Goal: Information Seeking & Learning: Learn about a topic

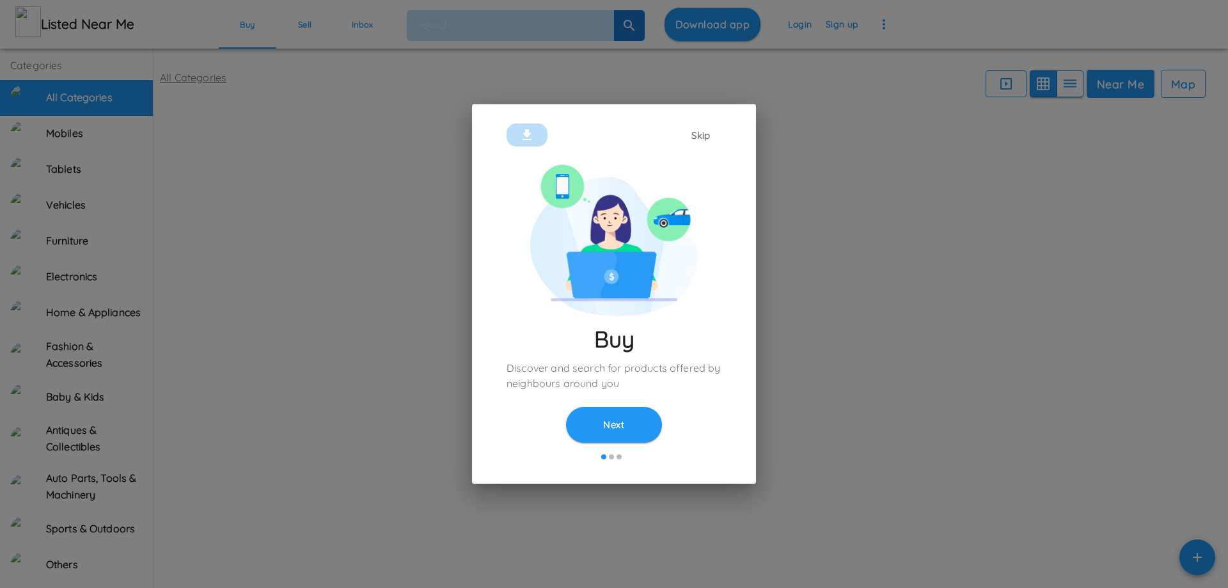
click at [608, 425] on button "Next" at bounding box center [614, 425] width 96 height 36
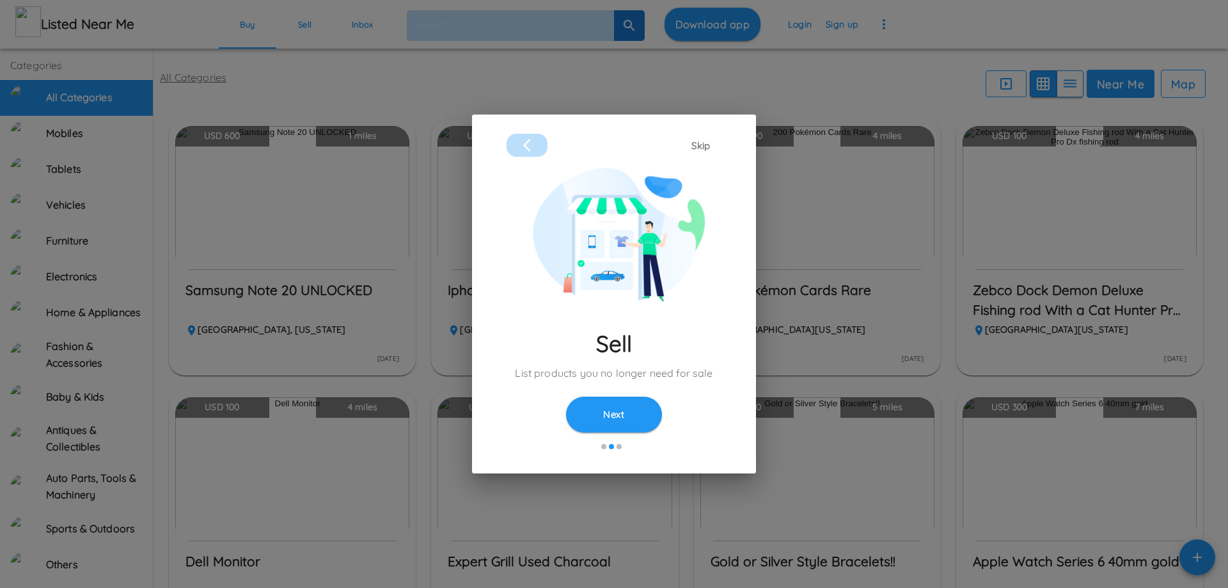
click at [699, 147] on button "Skip" at bounding box center [701, 146] width 41 height 24
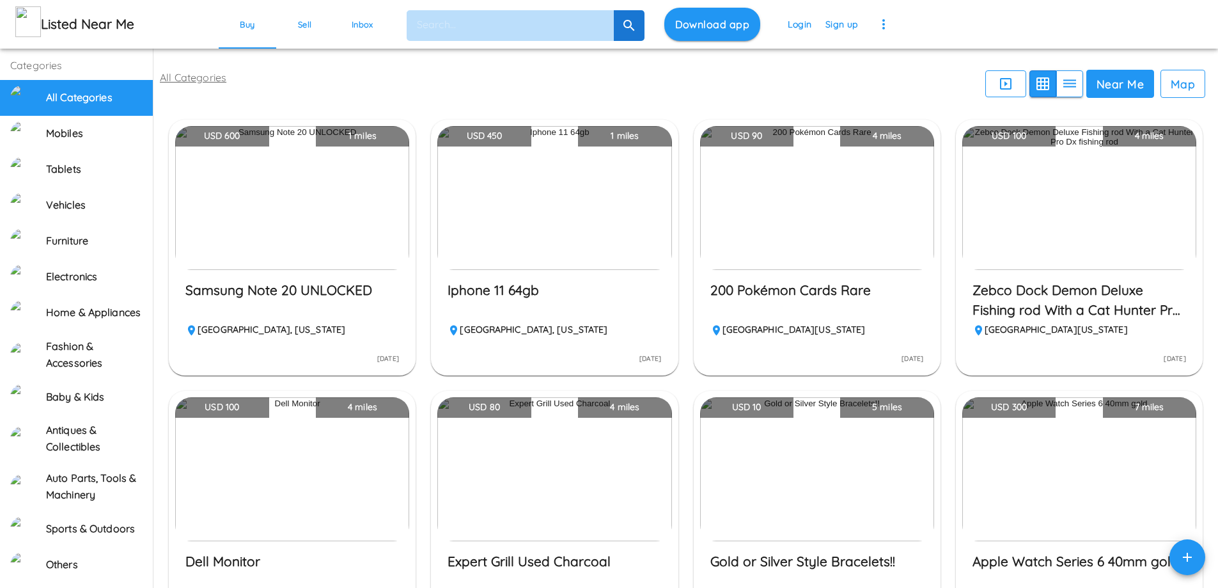
click at [576, 211] on img "button" at bounding box center [554, 198] width 234 height 144
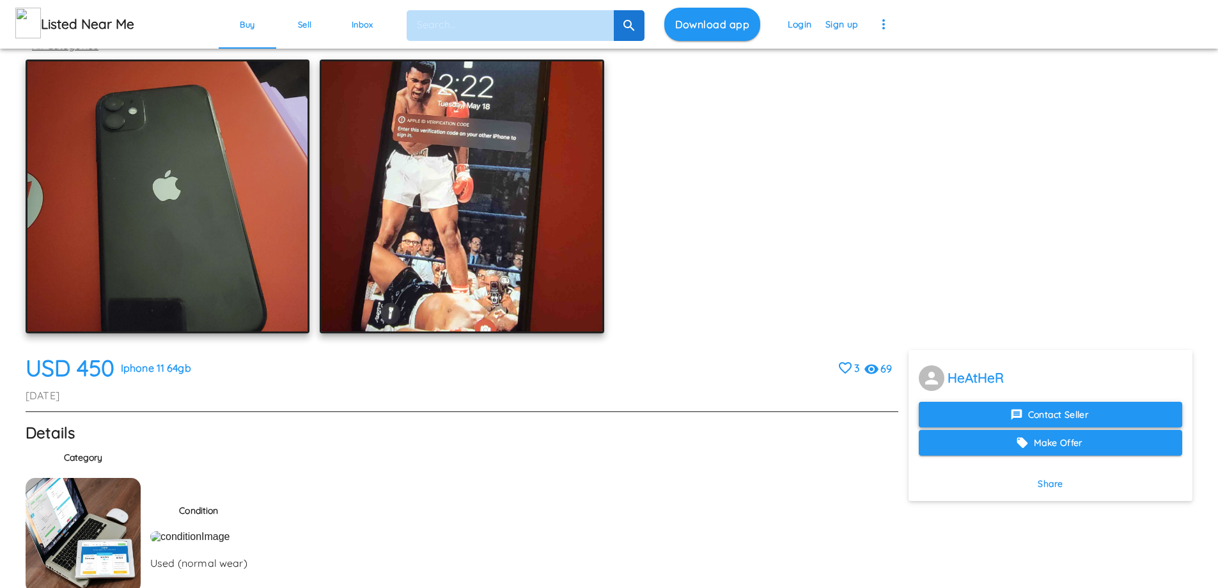
scroll to position [64, 0]
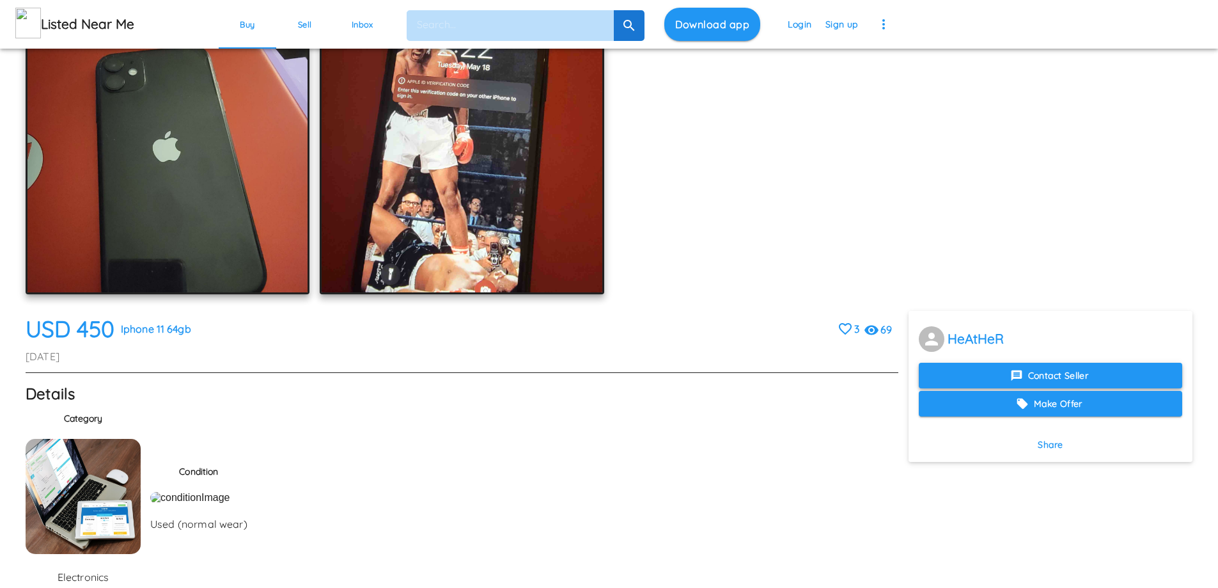
click at [1049, 374] on button "Contact Seller" at bounding box center [1051, 376] width 264 height 26
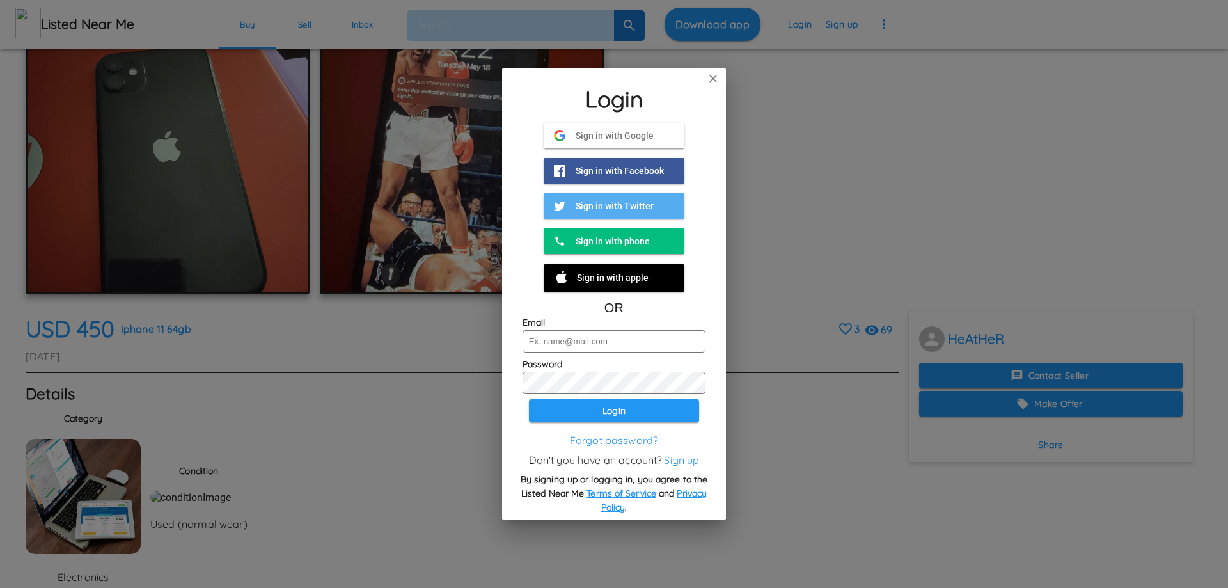
click at [716, 73] on icon at bounding box center [713, 78] width 13 height 15
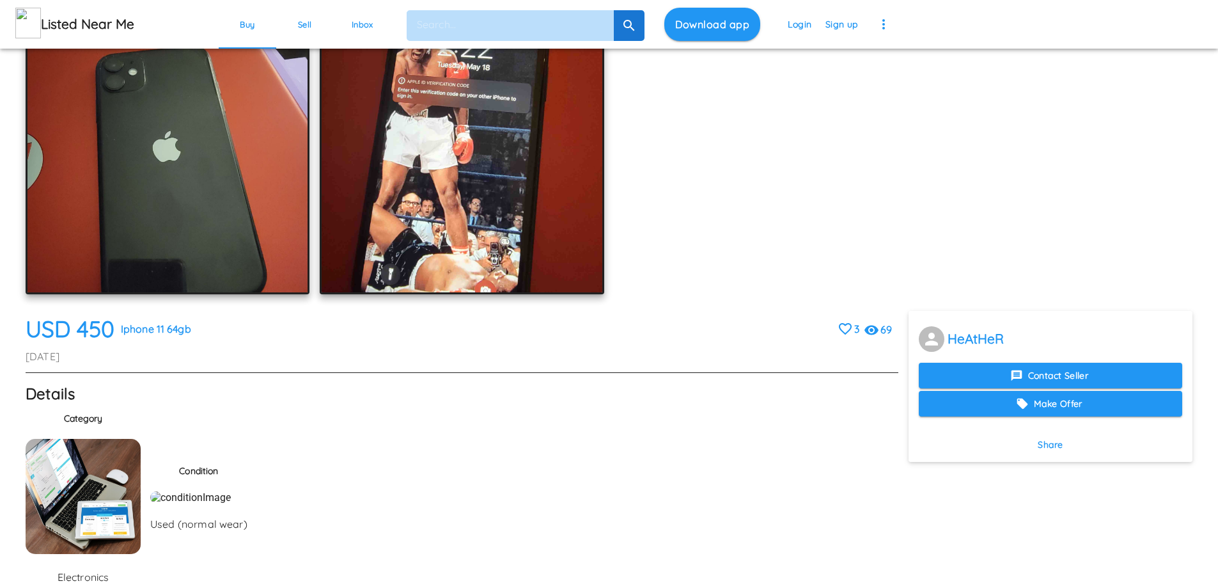
click at [49, 17] on h5 "Listed Near Me" at bounding box center [122, 24] width 162 height 18
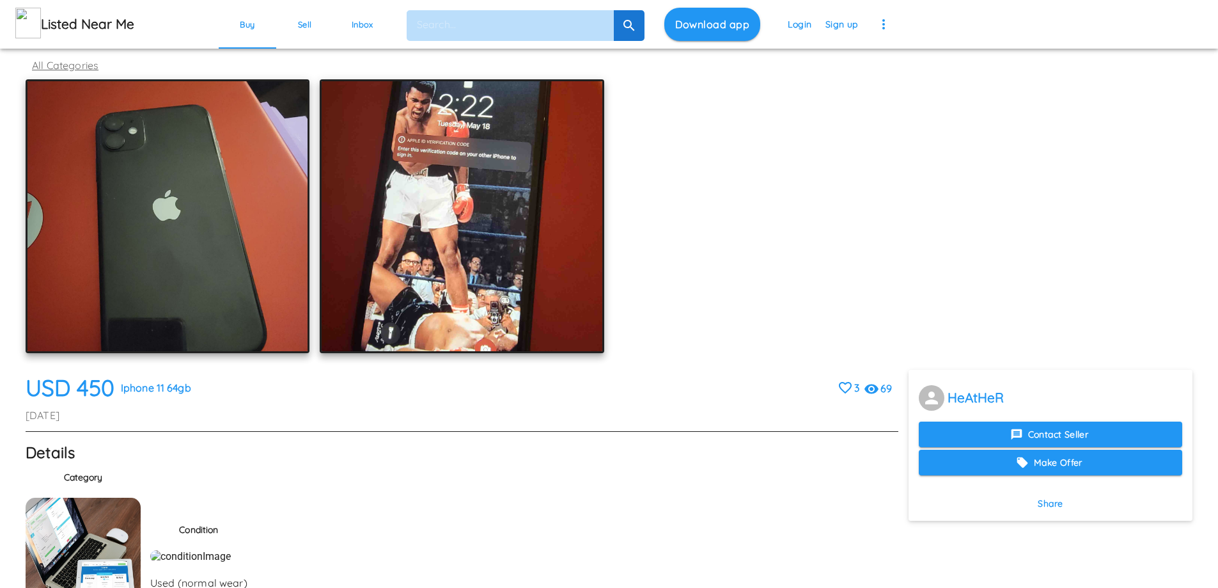
scroll to position [0, 0]
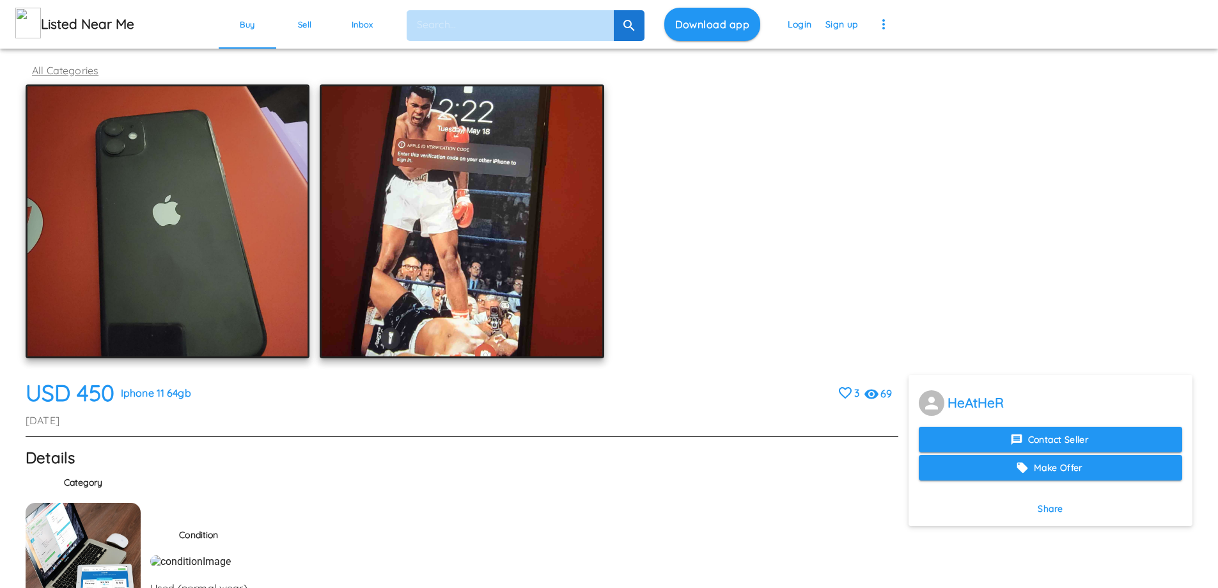
click at [33, 27] on img at bounding box center [28, 23] width 26 height 31
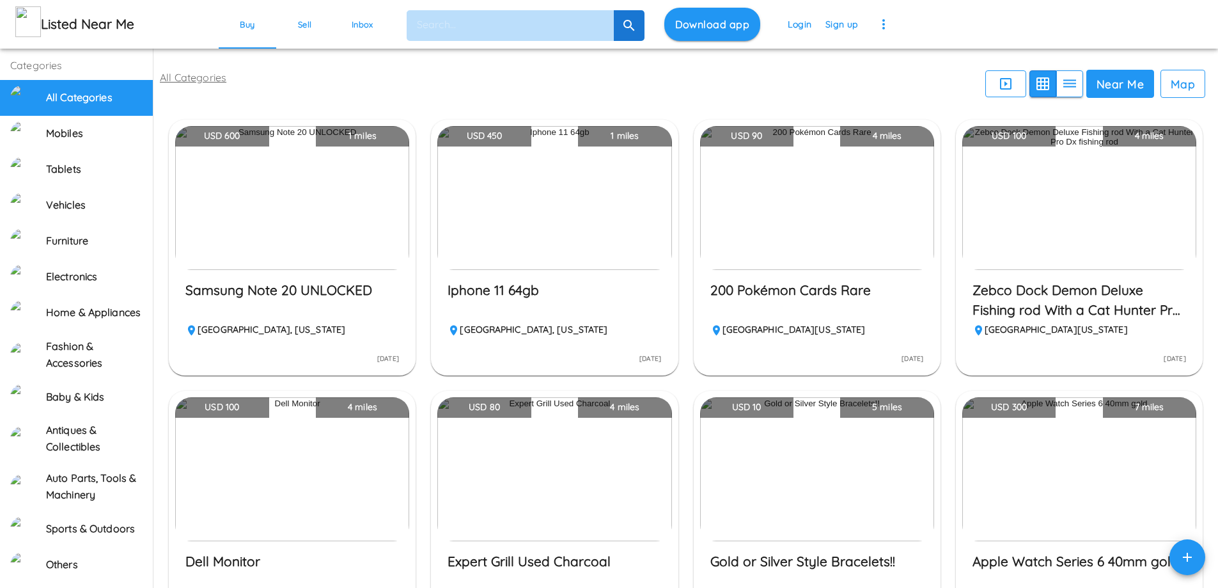
click at [1067, 81] on icon "button" at bounding box center [1069, 83] width 15 height 15
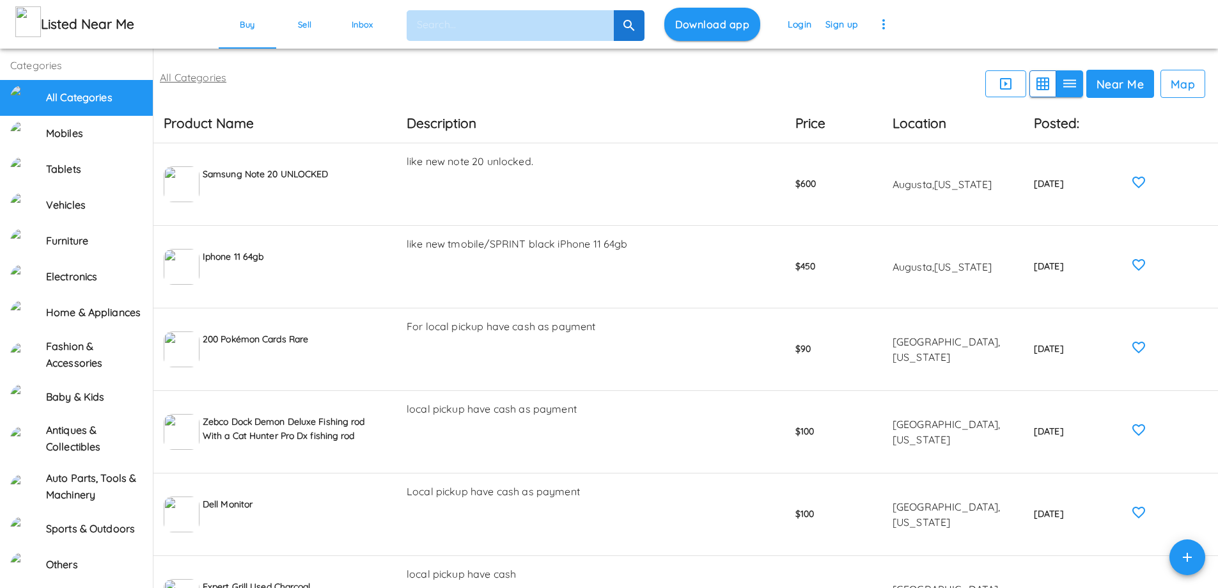
click at [1066, 81] on icon "button" at bounding box center [1069, 83] width 15 height 15
click at [1000, 86] on icon "button" at bounding box center [1006, 84] width 12 height 12
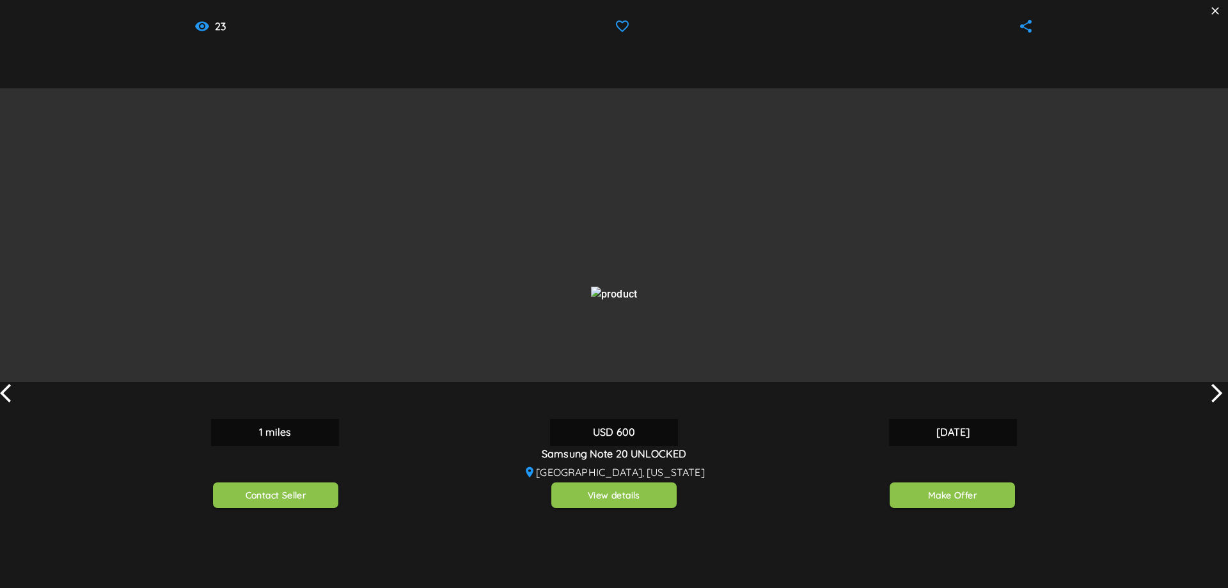
click at [1213, 12] on icon at bounding box center [1215, 10] width 13 height 15
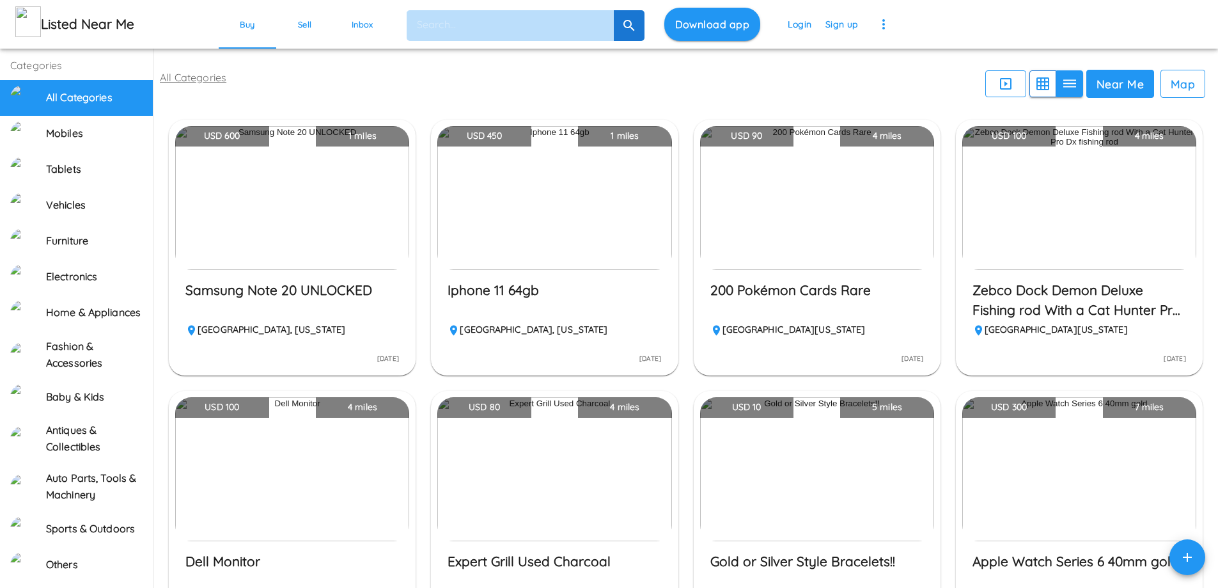
click at [1059, 86] on button "button" at bounding box center [1070, 83] width 27 height 27
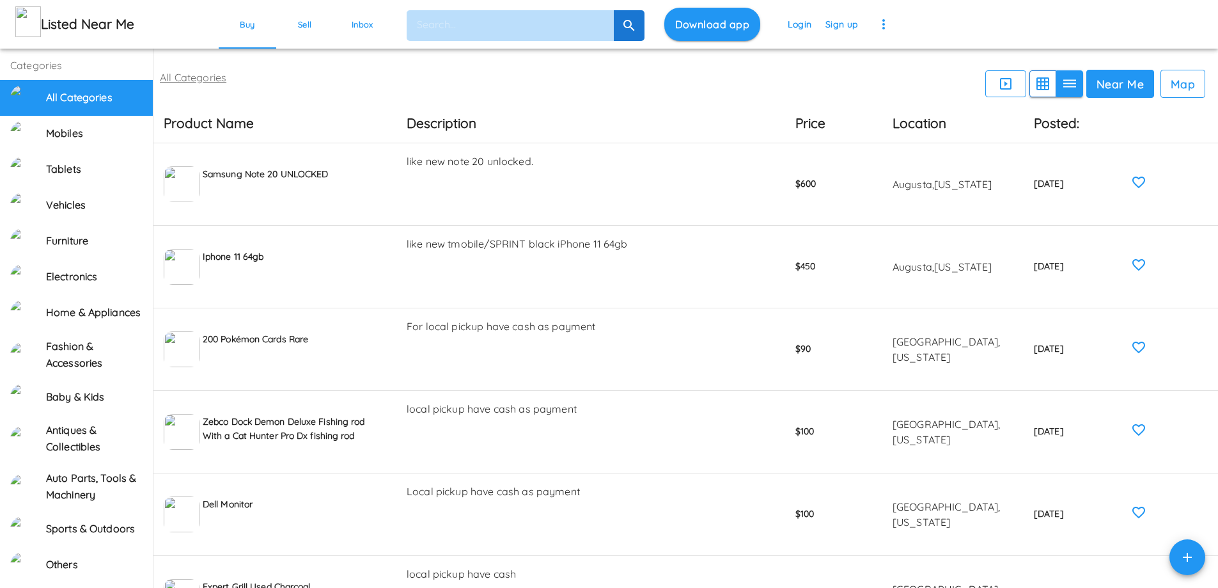
click at [1067, 86] on icon "button" at bounding box center [1070, 84] width 13 height 8
click at [1108, 85] on button "Near Me" at bounding box center [1121, 84] width 68 height 28
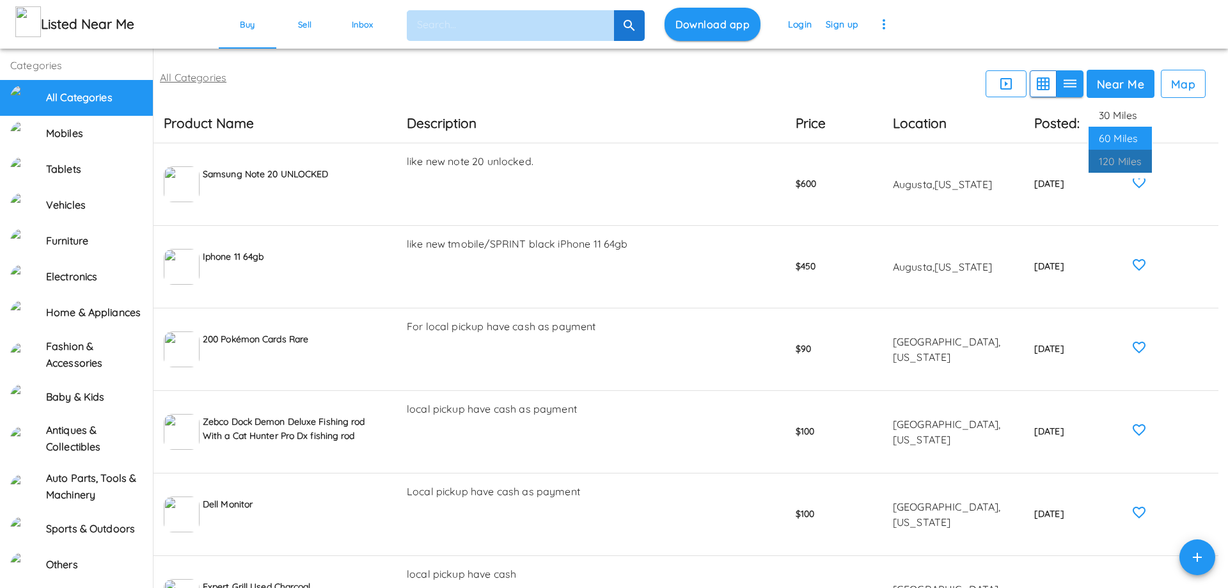
click at [1119, 157] on span "120 Miles" at bounding box center [1120, 161] width 43 height 15
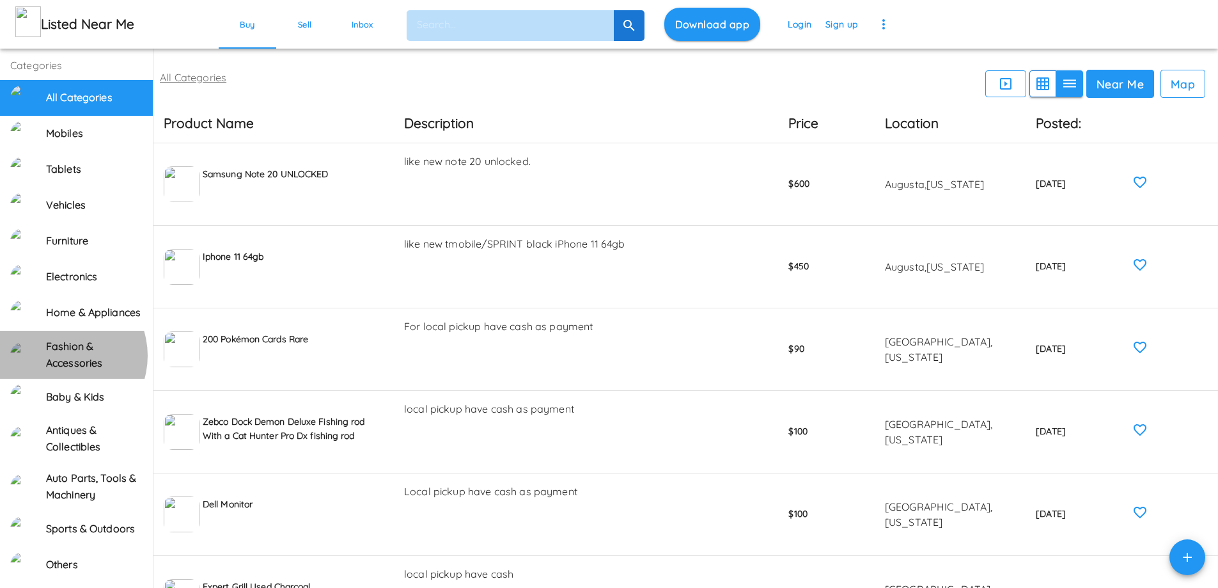
click at [61, 368] on h6 "Fashion & Accessories" at bounding box center [94, 354] width 97 height 33
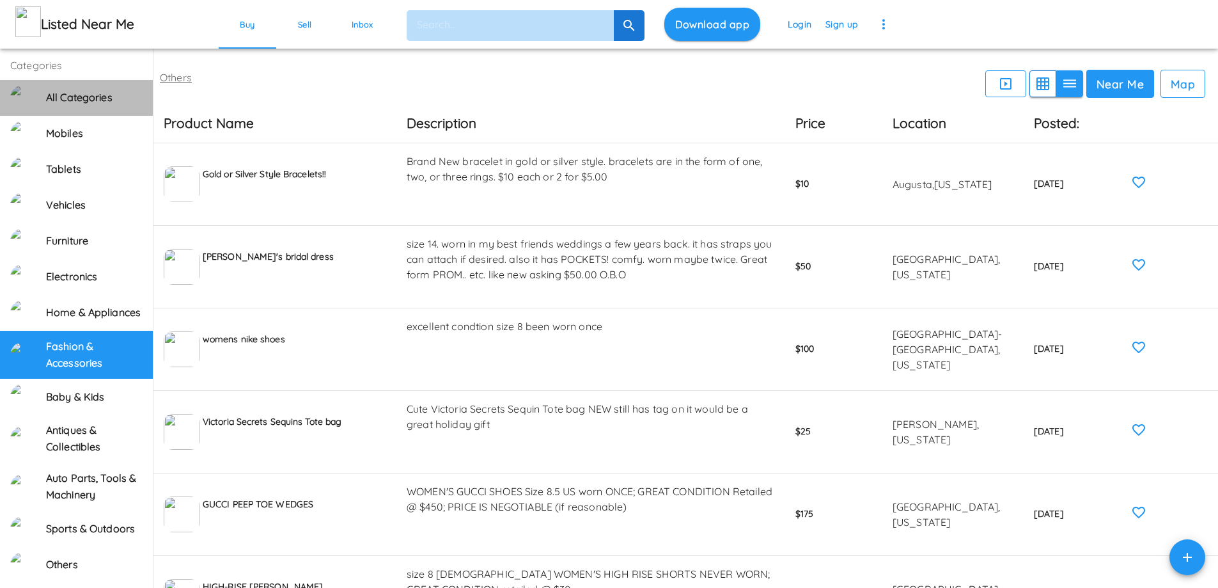
click at [86, 97] on h6 "All Categories" at bounding box center [94, 98] width 97 height 17
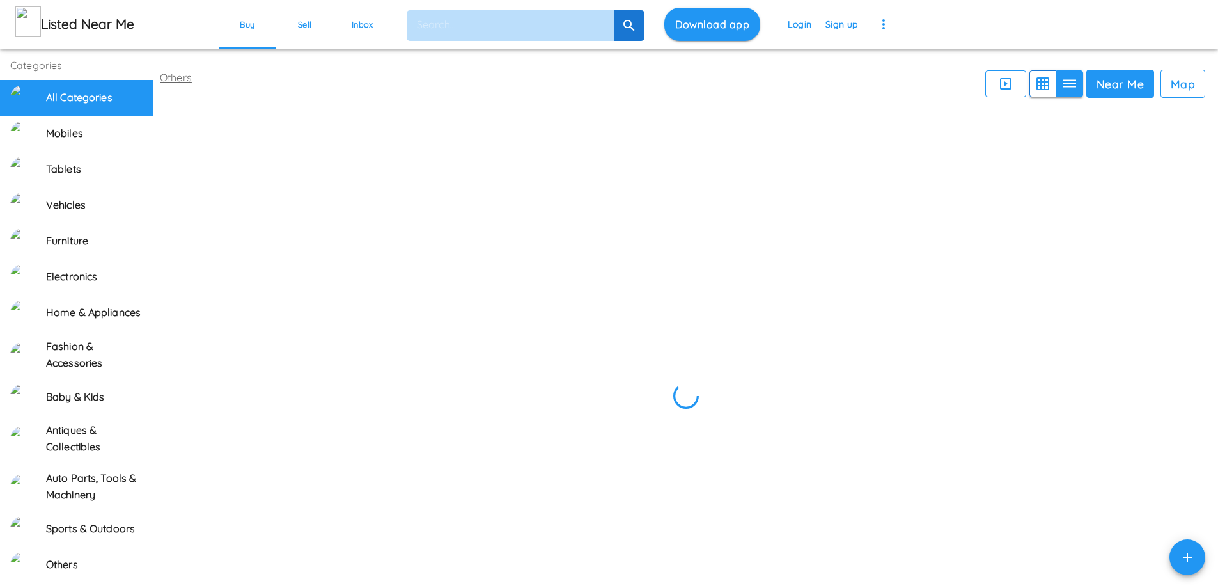
click at [79, 19] on h5 "Listed Near Me" at bounding box center [122, 24] width 162 height 18
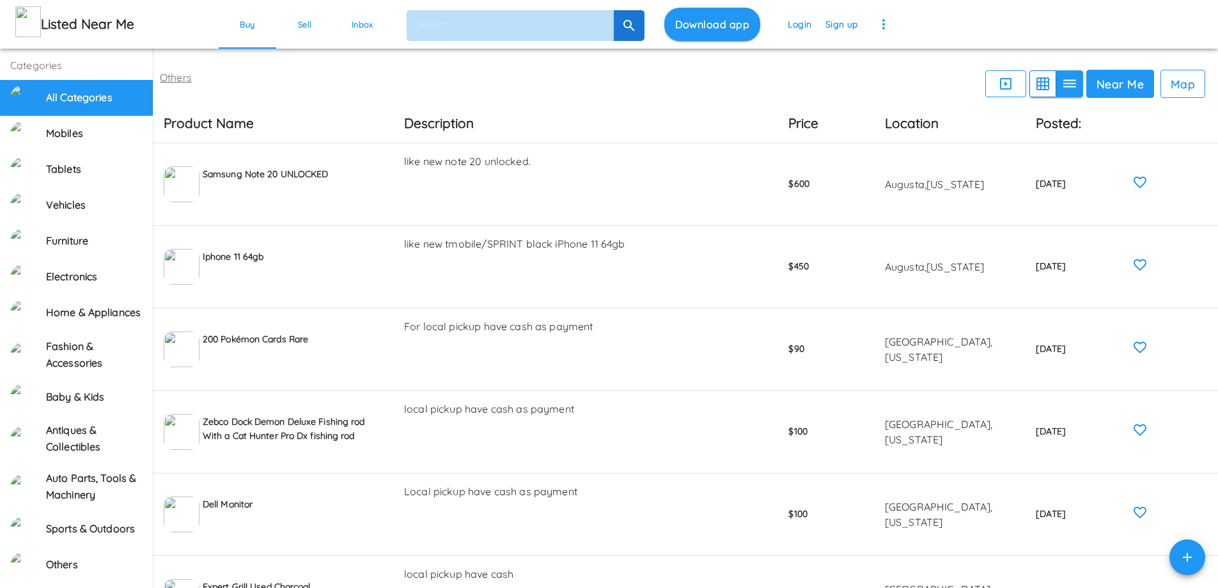
click at [180, 81] on link "Others" at bounding box center [176, 77] width 32 height 13
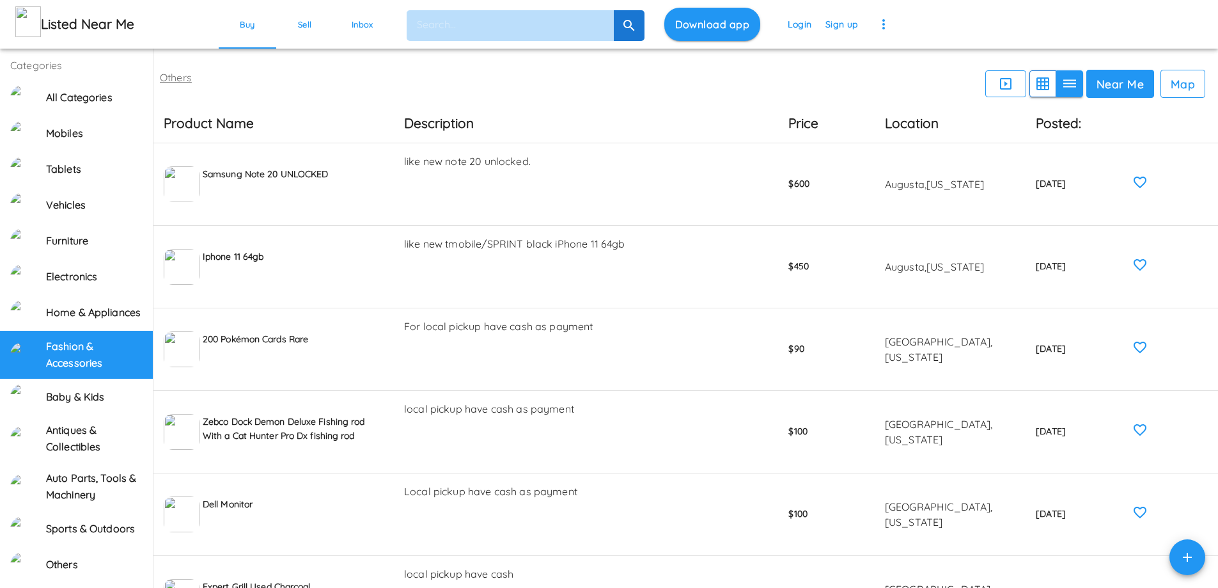
click at [180, 81] on link "Others" at bounding box center [176, 77] width 32 height 13
click at [70, 90] on h6 "All Categories" at bounding box center [94, 98] width 97 height 17
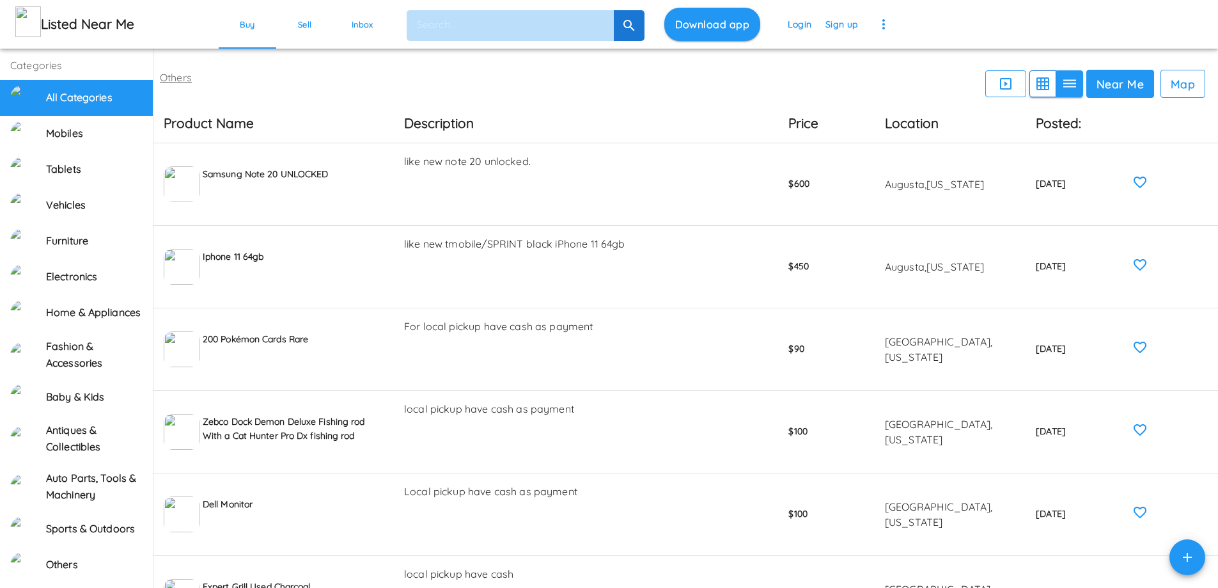
click at [879, 27] on icon "button" at bounding box center [883, 24] width 15 height 15
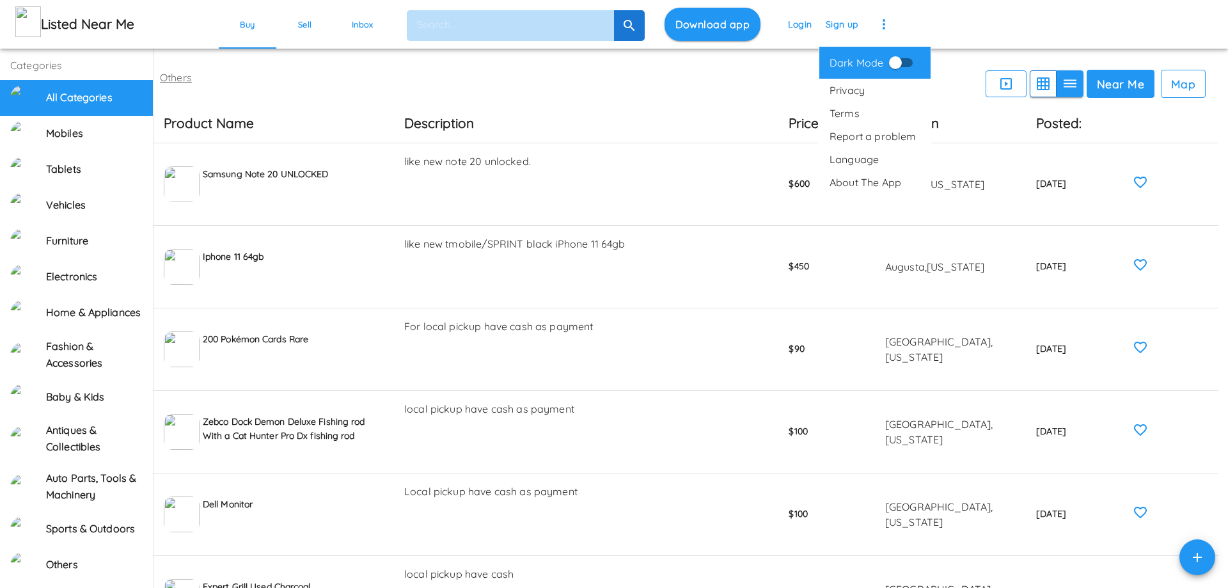
click at [906, 63] on input "Switch demo" at bounding box center [895, 63] width 73 height 24
checkbox input "true"
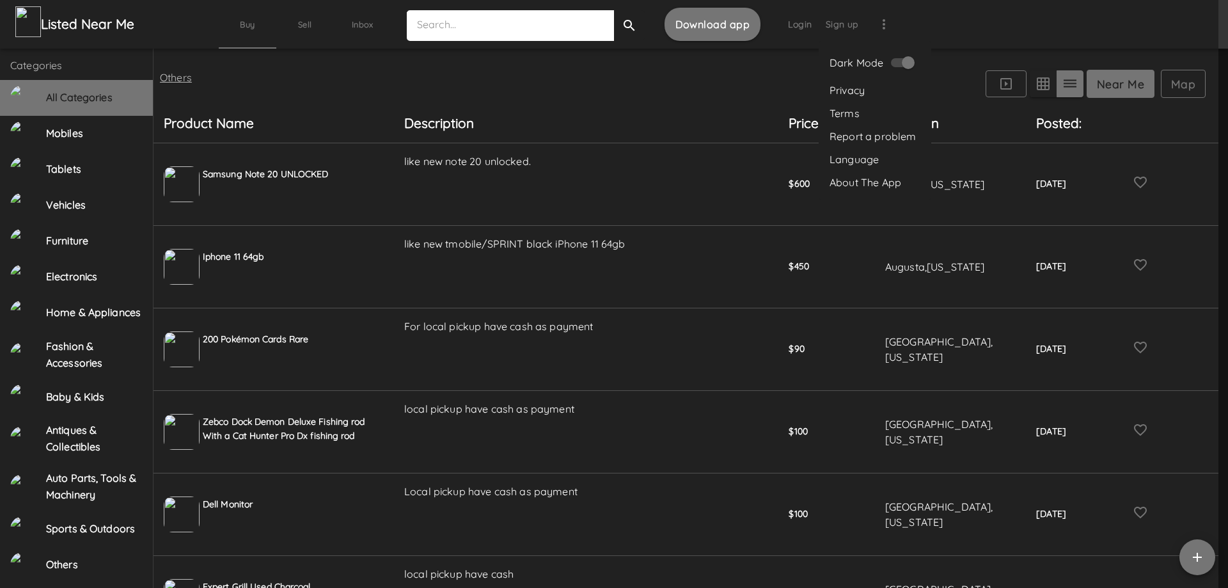
click at [873, 19] on div at bounding box center [614, 294] width 1228 height 588
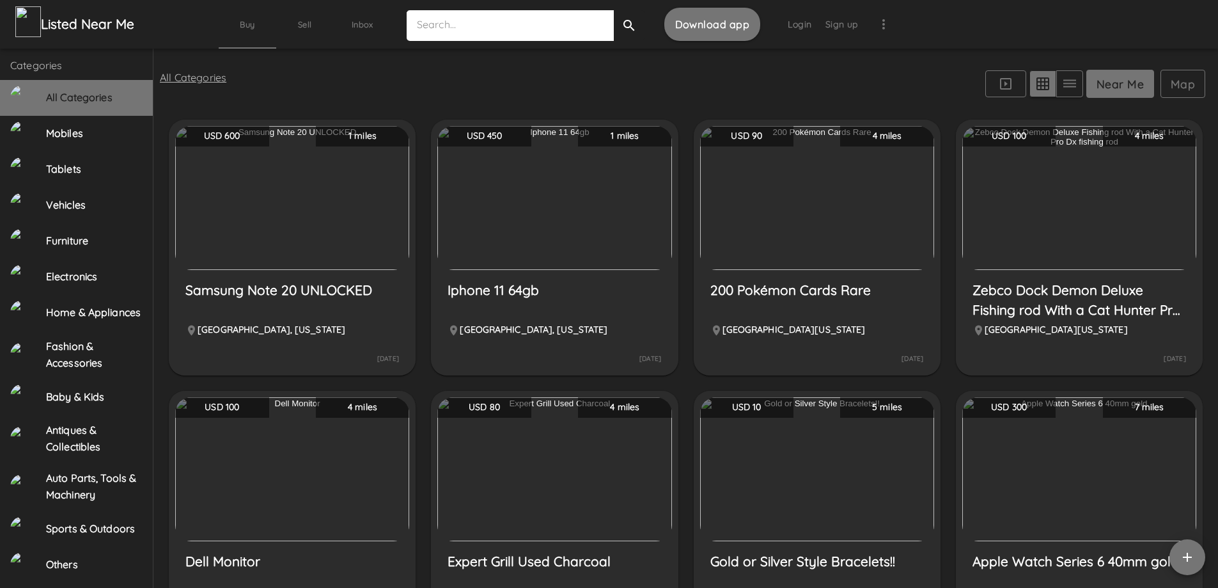
click at [1176, 86] on button "Map" at bounding box center [1183, 84] width 45 height 28
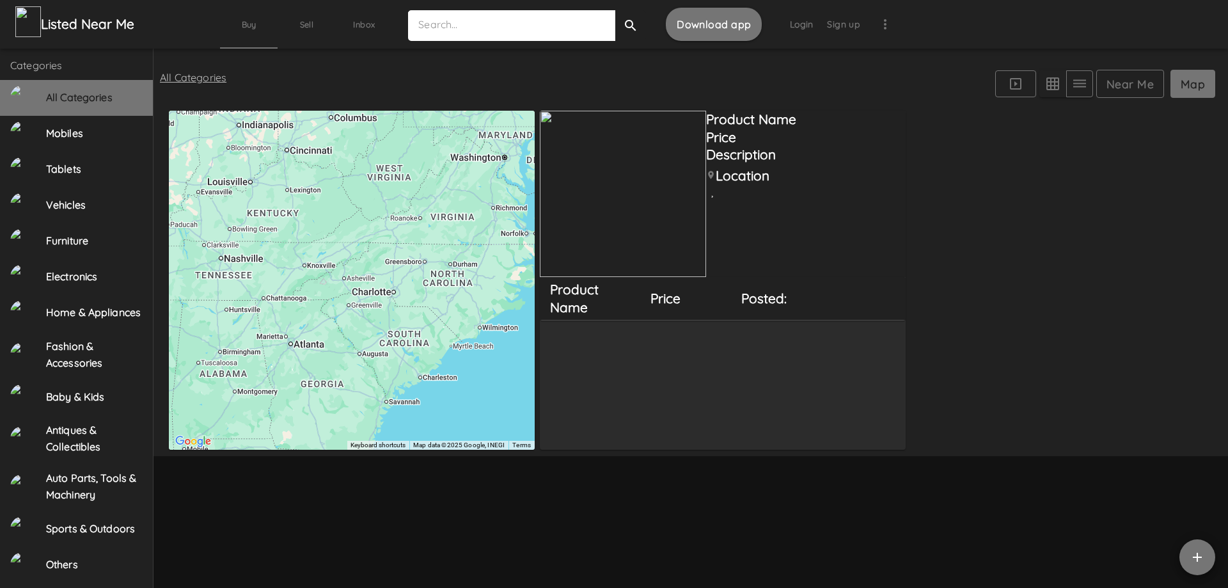
click at [672, 304] on h5 "Price" at bounding box center [685, 299] width 70 height 18
click at [792, 304] on h5 "Posted:" at bounding box center [780, 299] width 79 height 18
click at [773, 298] on h5 "Posted:" at bounding box center [780, 299] width 79 height 18
drag, startPoint x: 750, startPoint y: 168, endPoint x: 940, endPoint y: 152, distance: 190.6
click at [750, 168] on h5 "Location" at bounding box center [743, 176] width 54 height 18
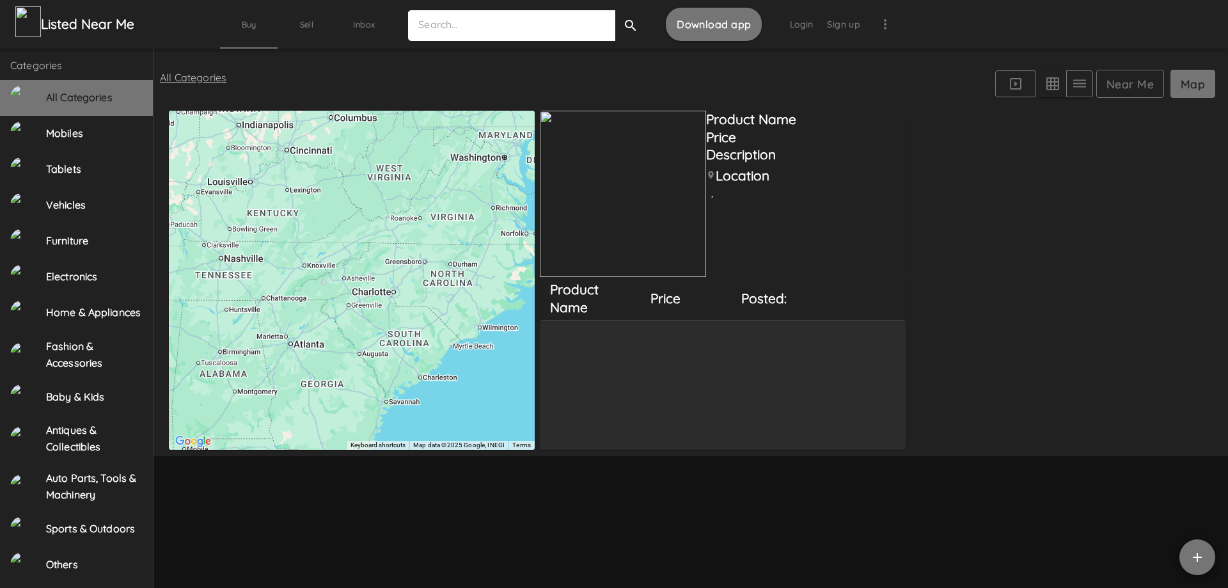
click at [1195, 90] on button "Map" at bounding box center [1192, 84] width 45 height 28
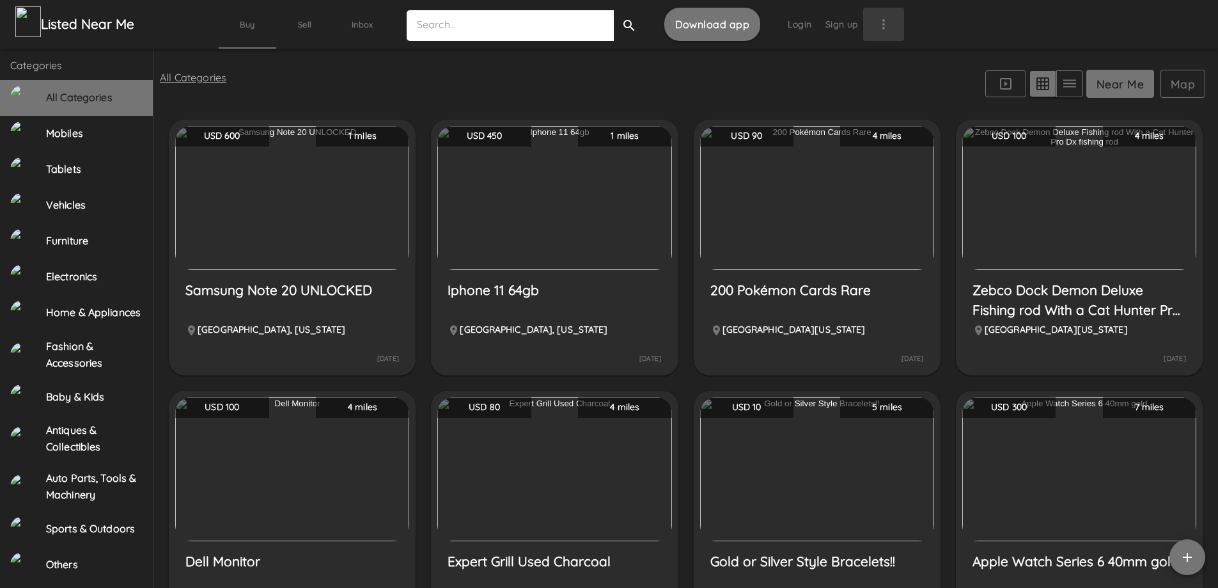
click at [876, 30] on icon "button" at bounding box center [883, 24] width 15 height 15
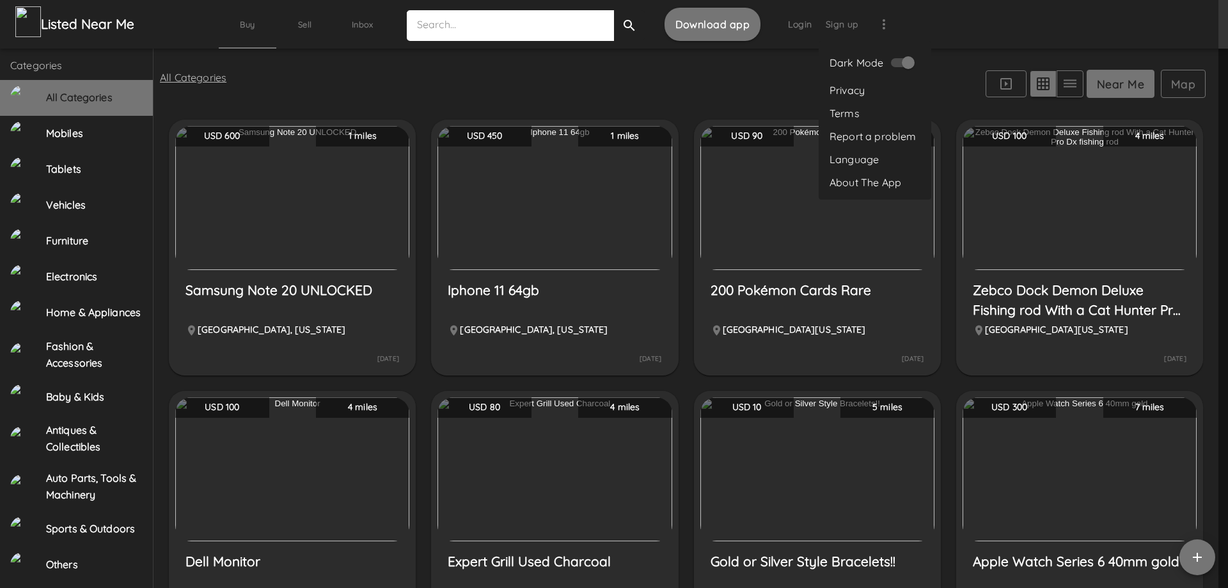
click at [871, 28] on div at bounding box center [614, 294] width 1228 height 588
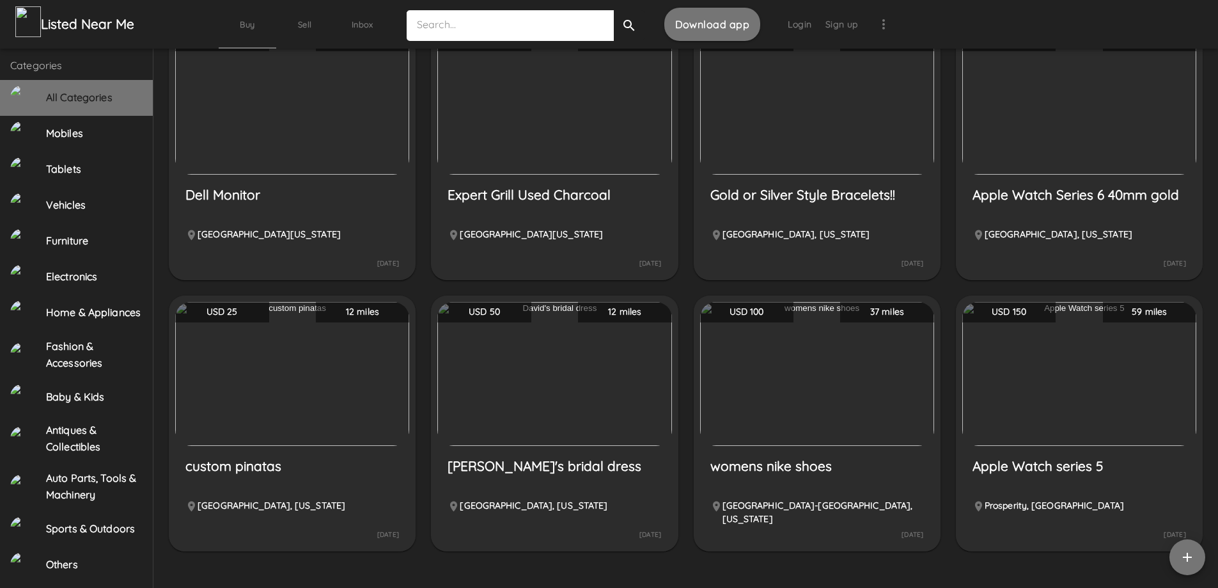
scroll to position [409, 0]
click at [79, 406] on h6 "Baby & Kids" at bounding box center [94, 397] width 97 height 17
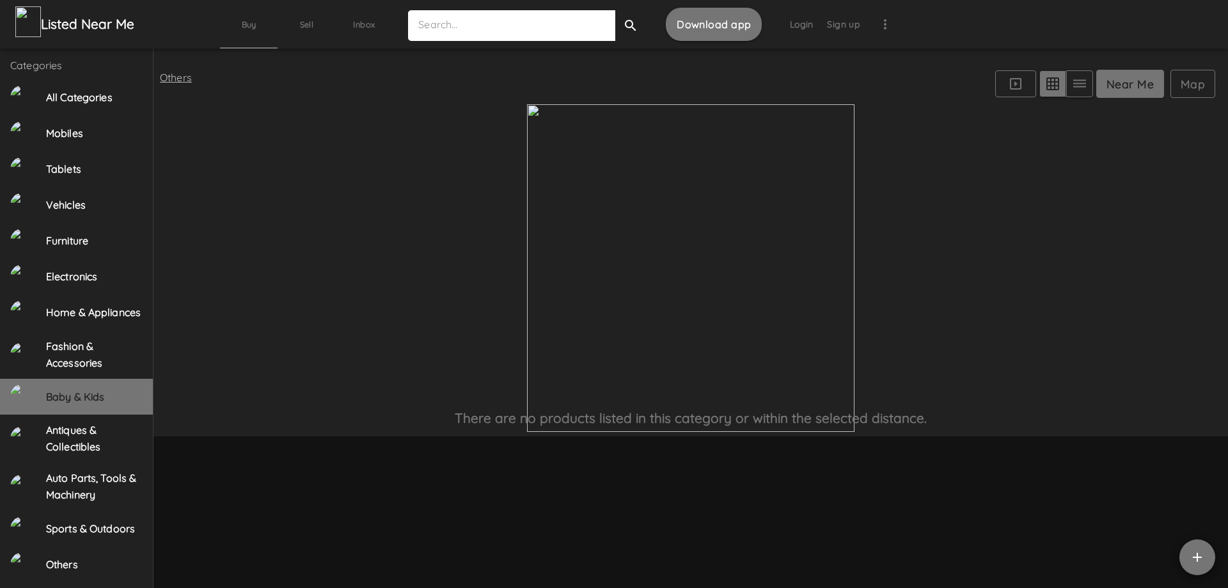
click at [78, 446] on h6 "Antiques & Collectibles" at bounding box center [94, 438] width 97 height 33
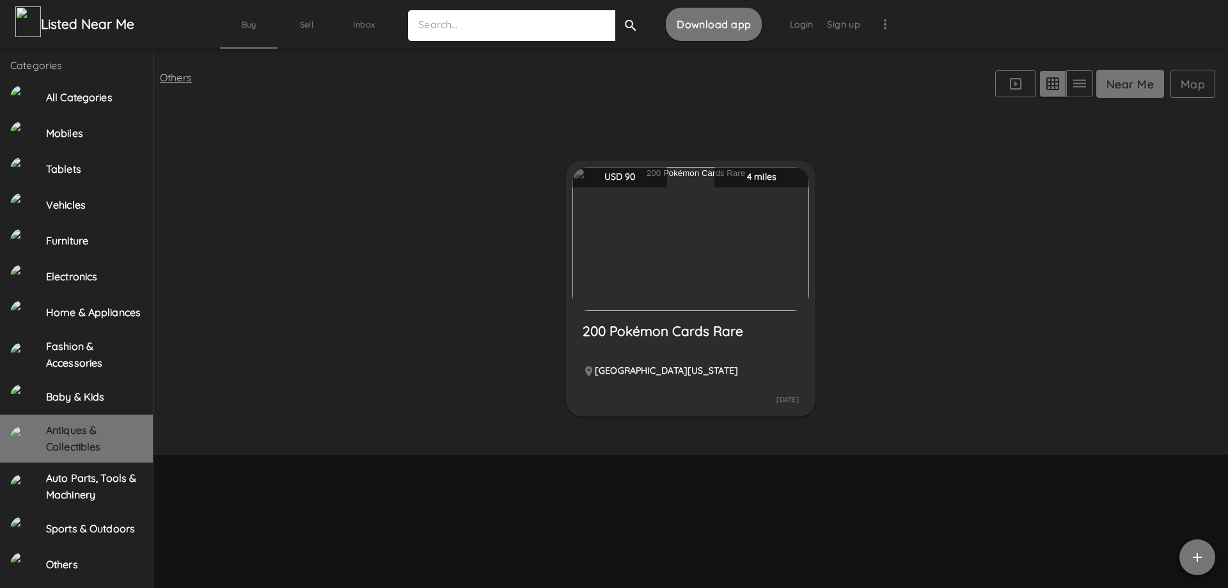
click at [74, 489] on h6 "Auto Parts, Tools & Machinery" at bounding box center [94, 486] width 97 height 33
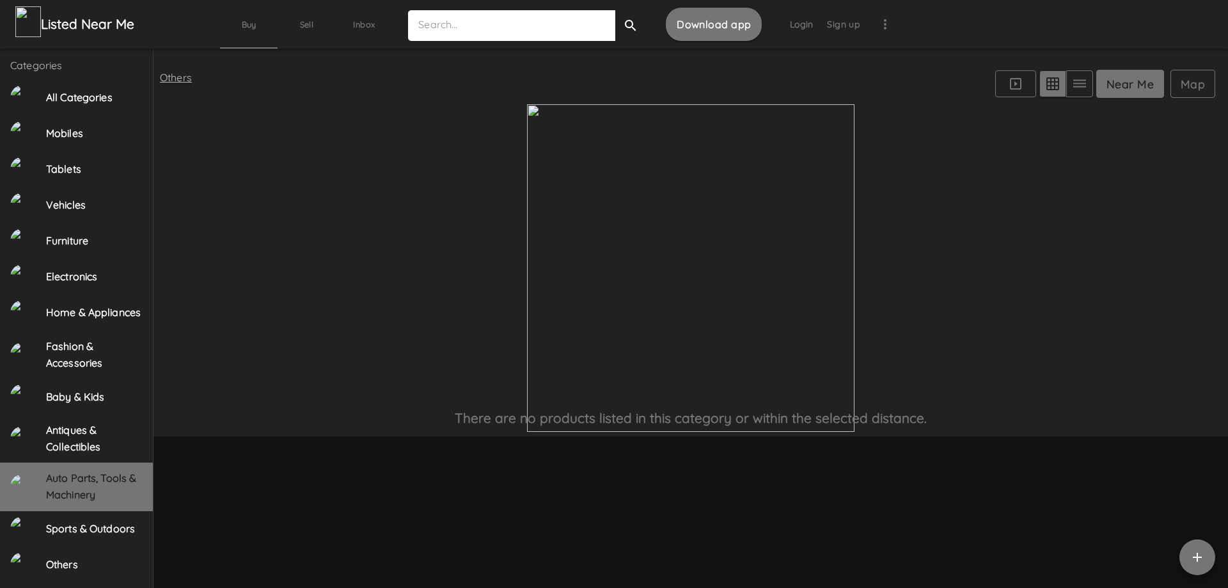
click at [84, 452] on h6 "Antiques & Collectibles" at bounding box center [94, 438] width 97 height 33
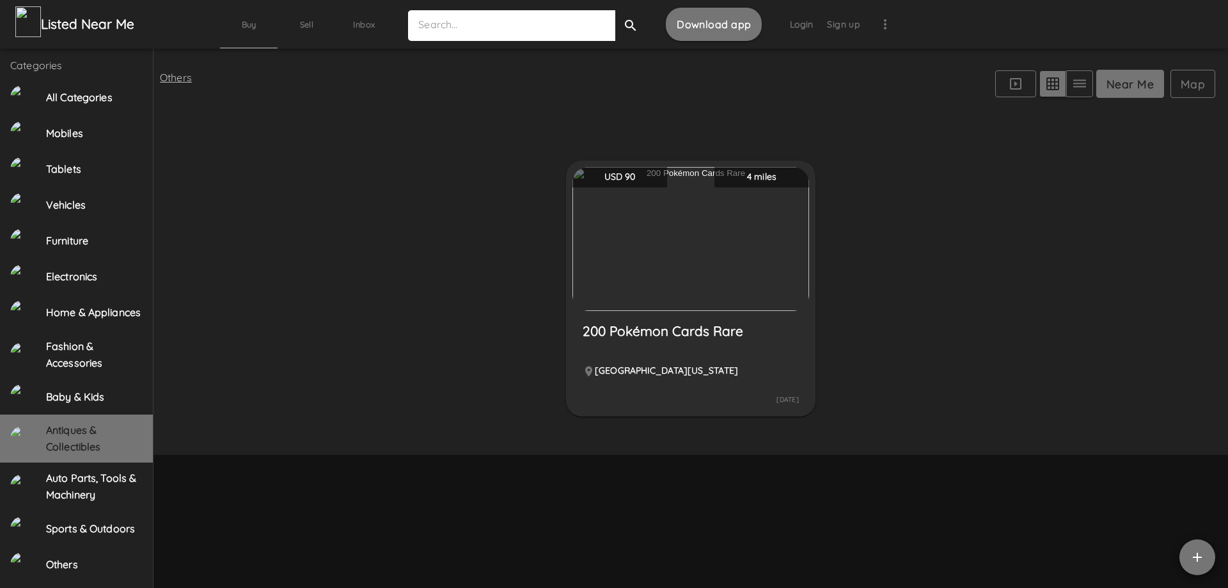
click at [72, 262] on div "Electronics" at bounding box center [76, 277] width 153 height 36
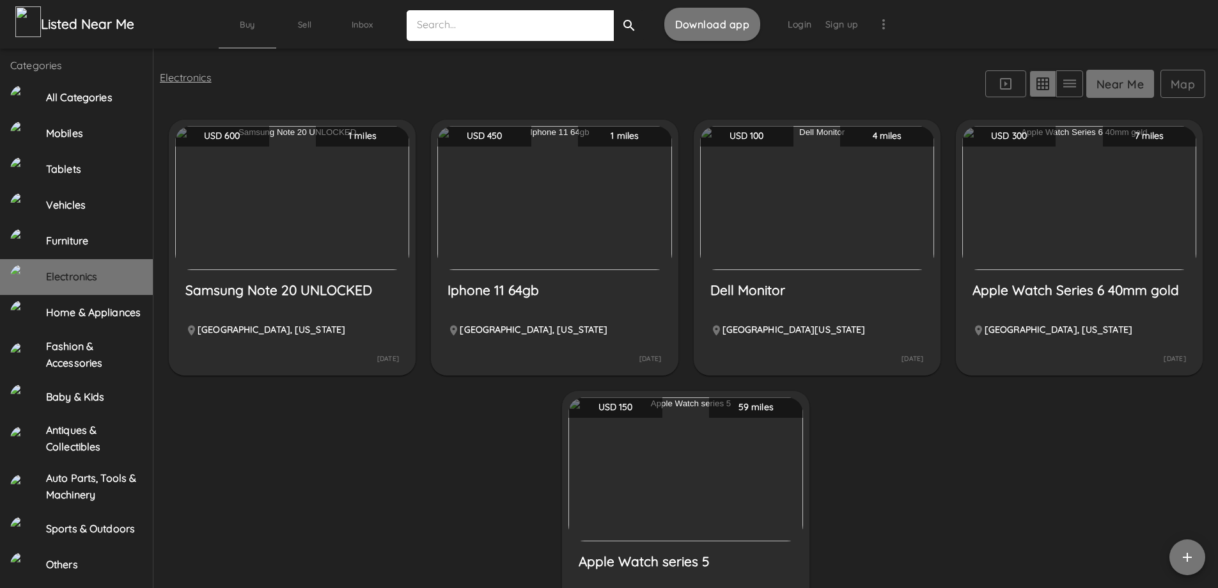
click at [76, 159] on div "Tablets" at bounding box center [76, 170] width 153 height 36
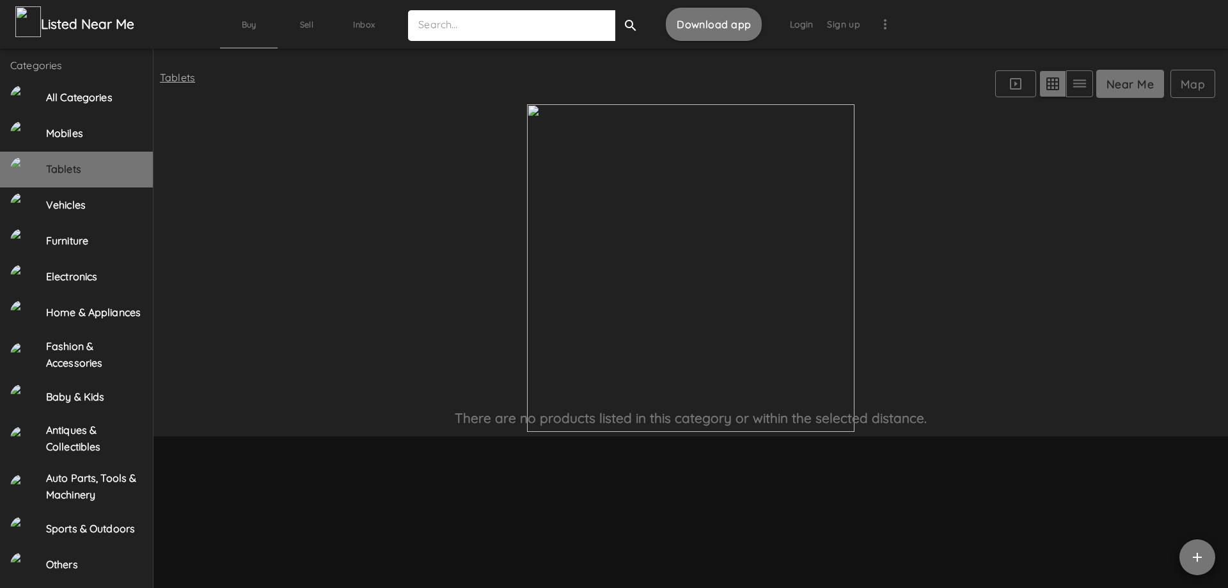
click at [1187, 83] on button "Map" at bounding box center [1192, 84] width 45 height 28
click at [1192, 84] on button "Map" at bounding box center [1192, 84] width 45 height 28
click at [1185, 88] on button "Map" at bounding box center [1192, 84] width 45 height 28
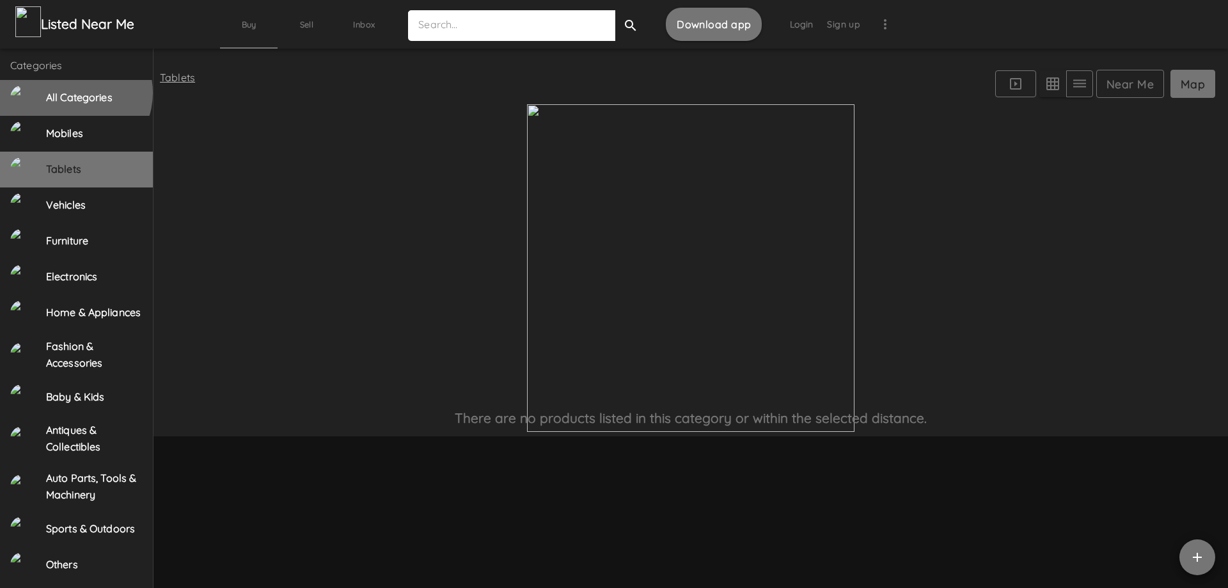
click at [75, 92] on h6 "All Categories" at bounding box center [94, 98] width 97 height 17
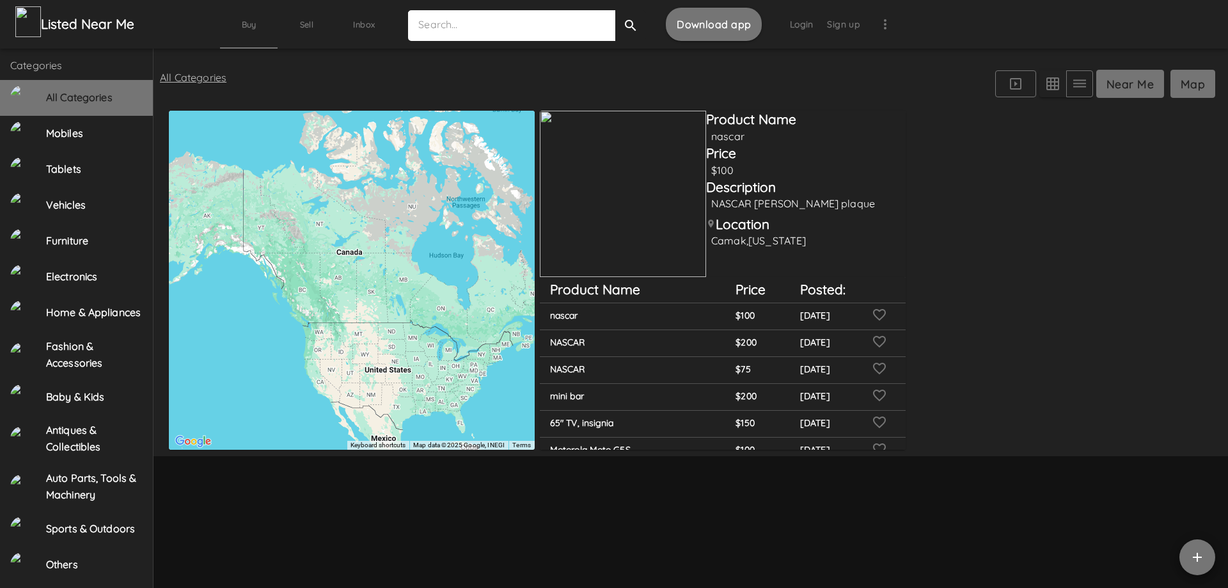
drag, startPoint x: 295, startPoint y: 324, endPoint x: 384, endPoint y: 375, distance: 102.3
click at [383, 382] on div at bounding box center [352, 280] width 366 height 339
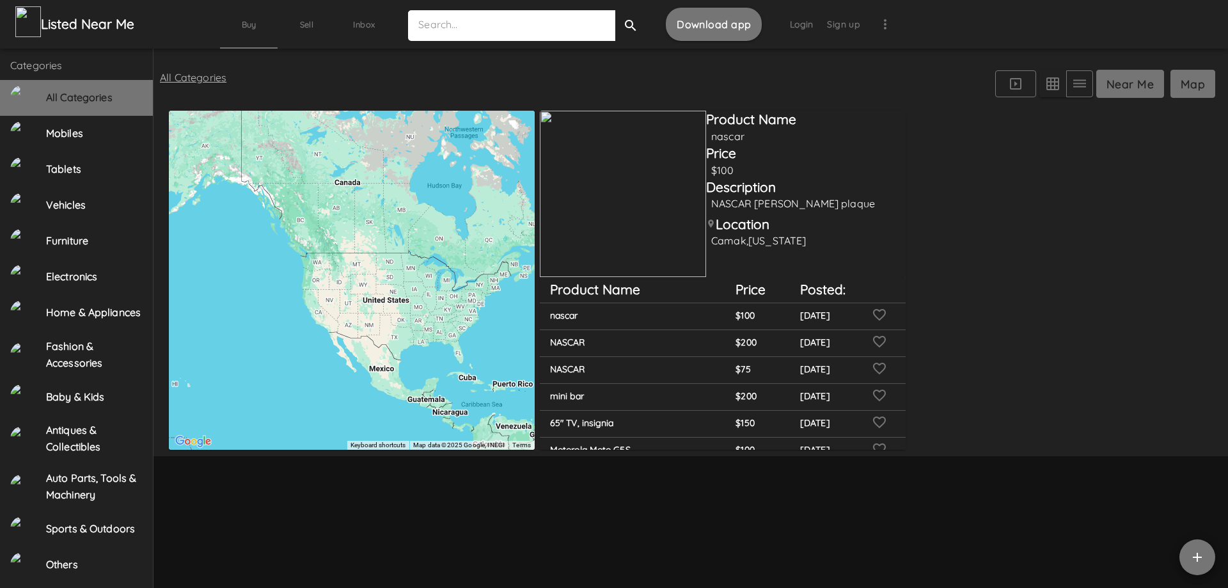
drag, startPoint x: 433, startPoint y: 374, endPoint x: 388, endPoint y: 306, distance: 80.7
click at [390, 301] on div at bounding box center [352, 280] width 366 height 339
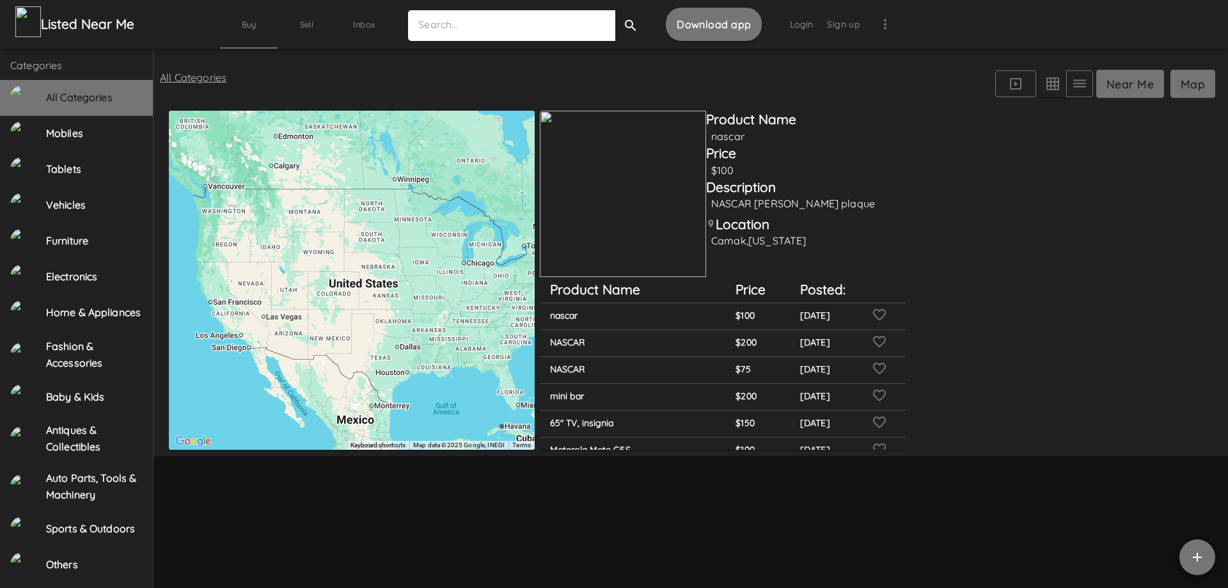
drag, startPoint x: 401, startPoint y: 335, endPoint x: 438, endPoint y: 356, distance: 42.7
click at [437, 356] on div at bounding box center [352, 280] width 366 height 339
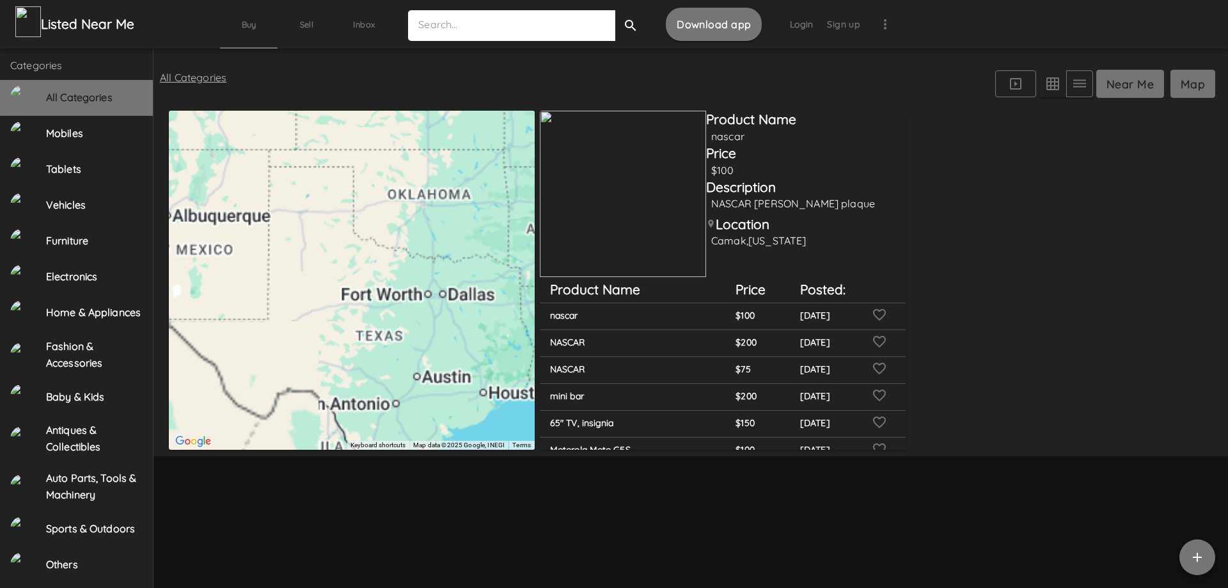
click at [384, 341] on div at bounding box center [352, 280] width 366 height 339
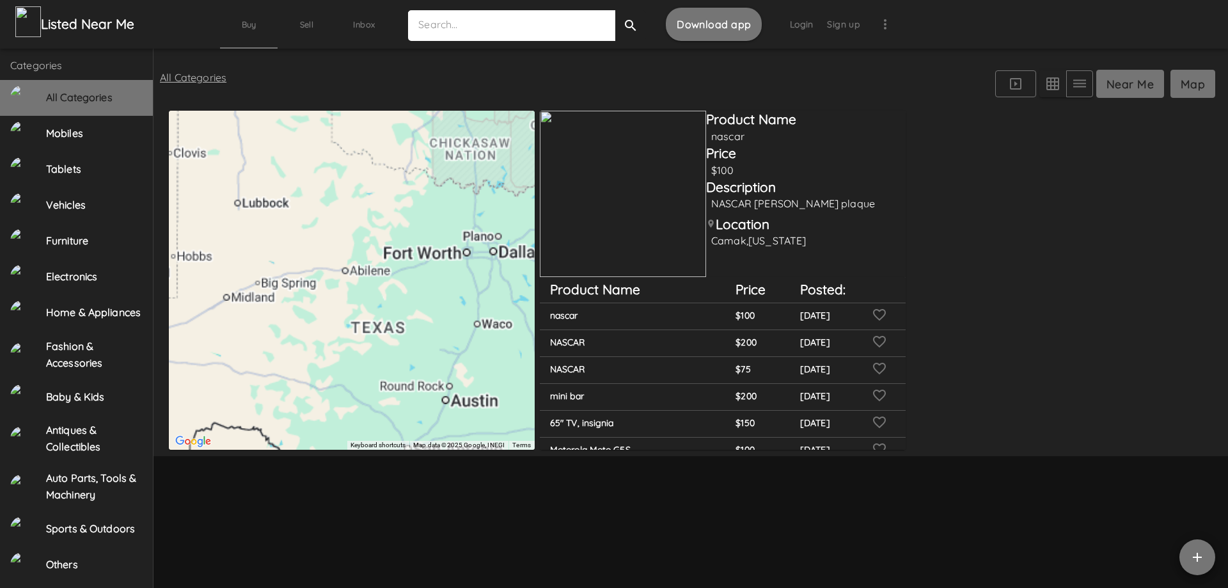
click at [388, 327] on div at bounding box center [352, 280] width 366 height 339
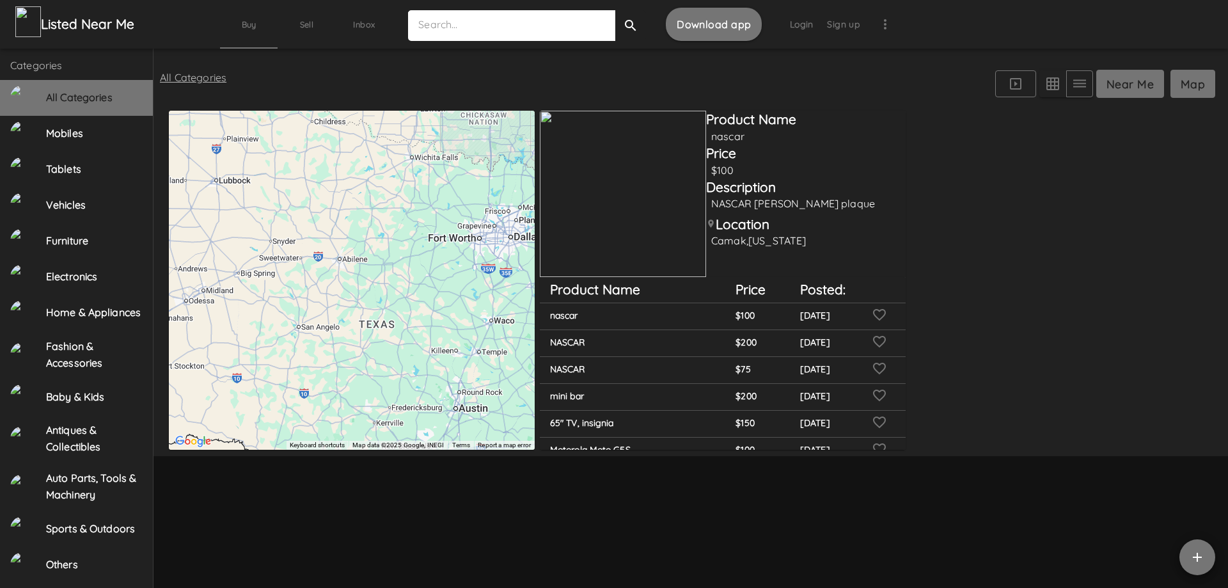
click at [388, 327] on div at bounding box center [352, 280] width 366 height 339
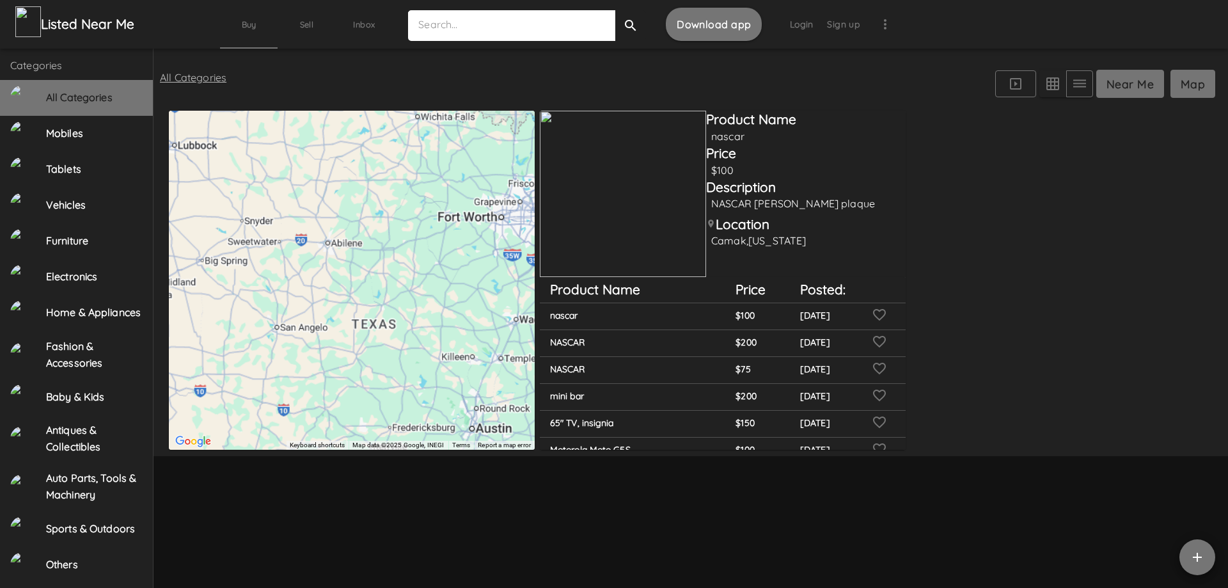
click at [381, 327] on div at bounding box center [352, 280] width 366 height 339
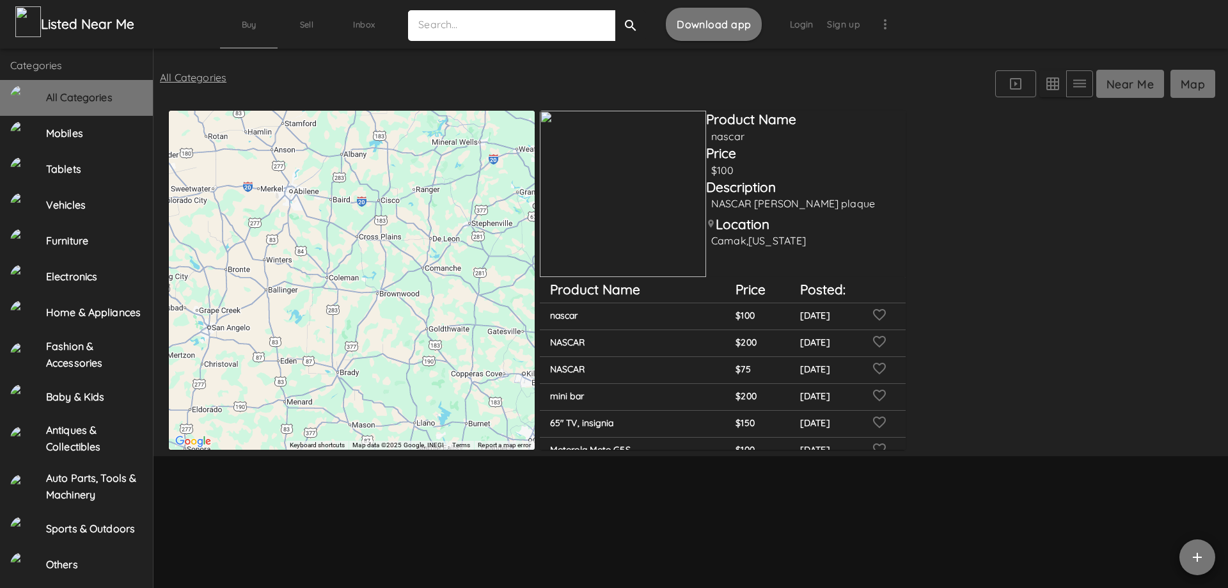
click at [371, 328] on div at bounding box center [352, 280] width 366 height 339
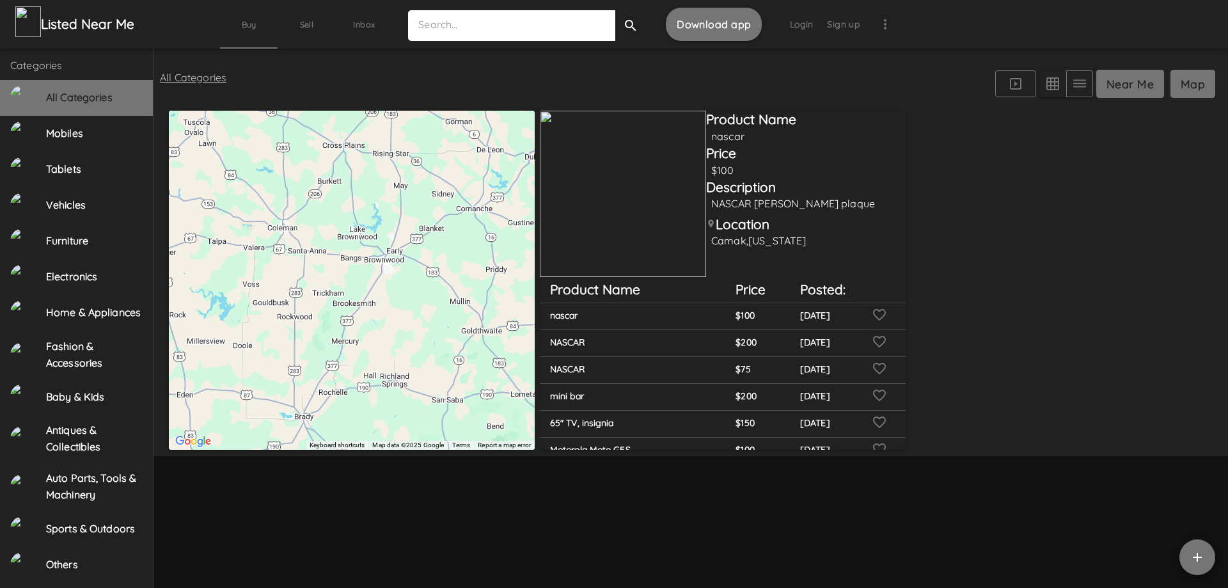
click at [294, 296] on div at bounding box center [352, 280] width 366 height 339
click at [362, 315] on div at bounding box center [352, 280] width 366 height 339
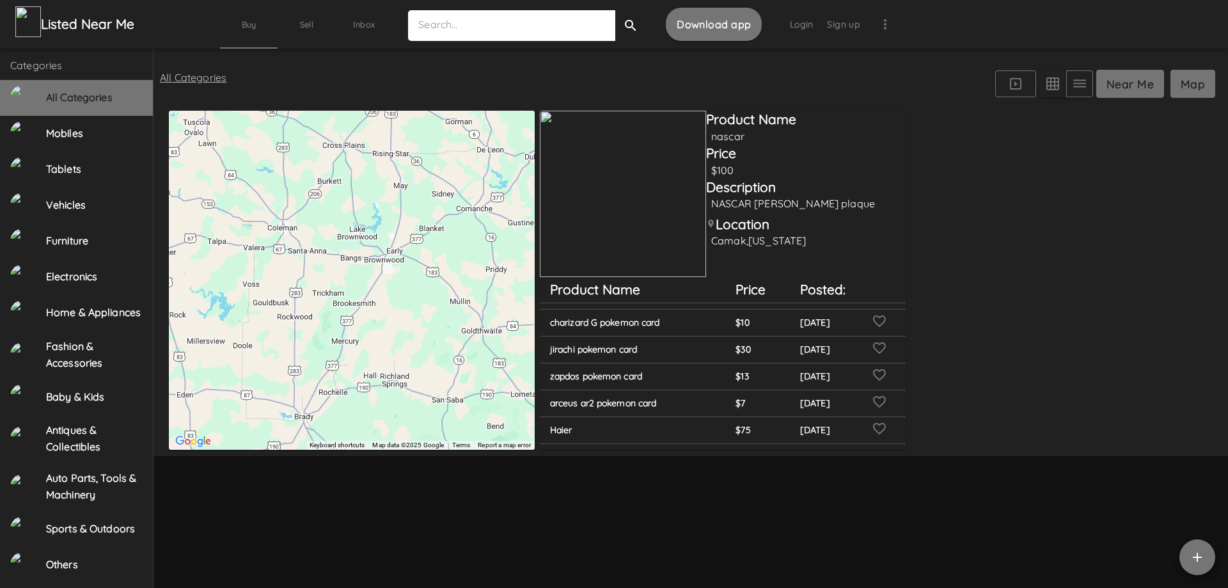
scroll to position [4221, 0]
